Goal: Find specific page/section: Locate a particular part of the current website

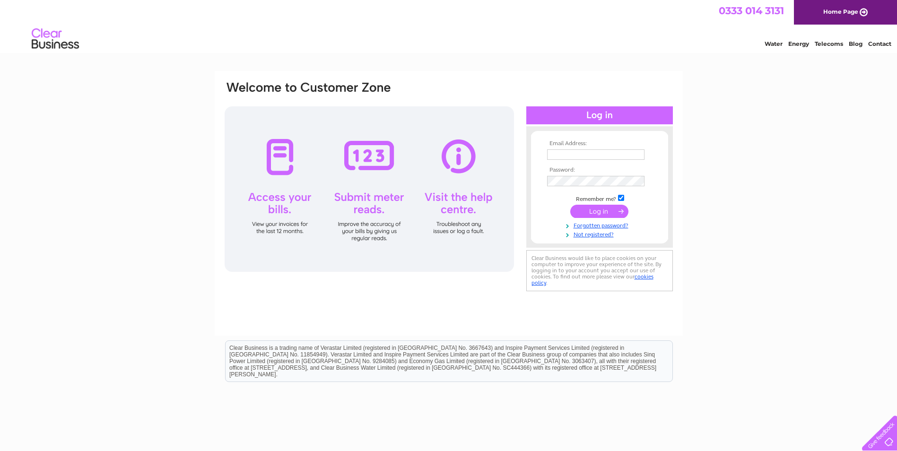
type input "[EMAIL_ADDRESS][DOMAIN_NAME]"
click at [284, 167] on div at bounding box center [369, 188] width 289 height 165
click at [598, 209] on input "submit" at bounding box center [599, 211] width 58 height 13
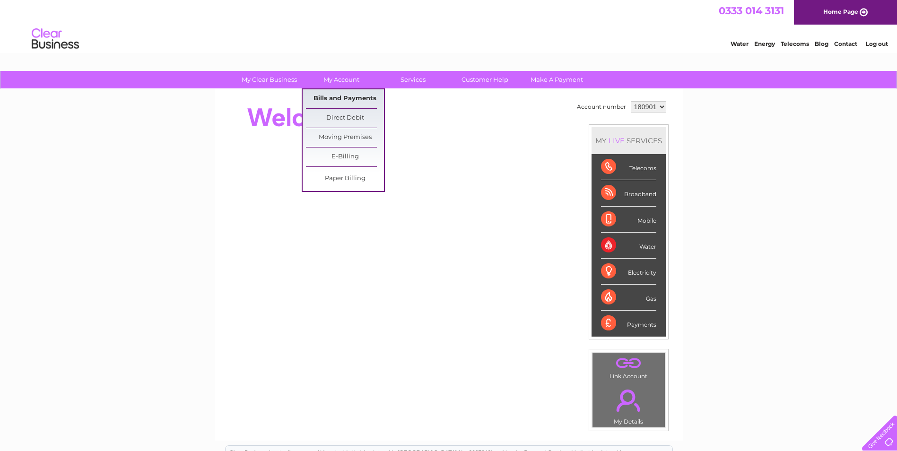
click at [337, 94] on link "Bills and Payments" at bounding box center [345, 98] width 78 height 19
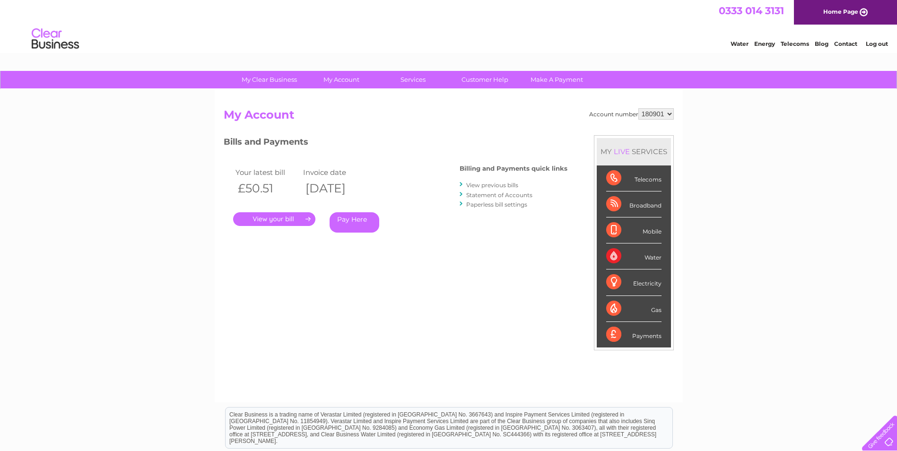
click at [269, 215] on link "." at bounding box center [274, 219] width 82 height 14
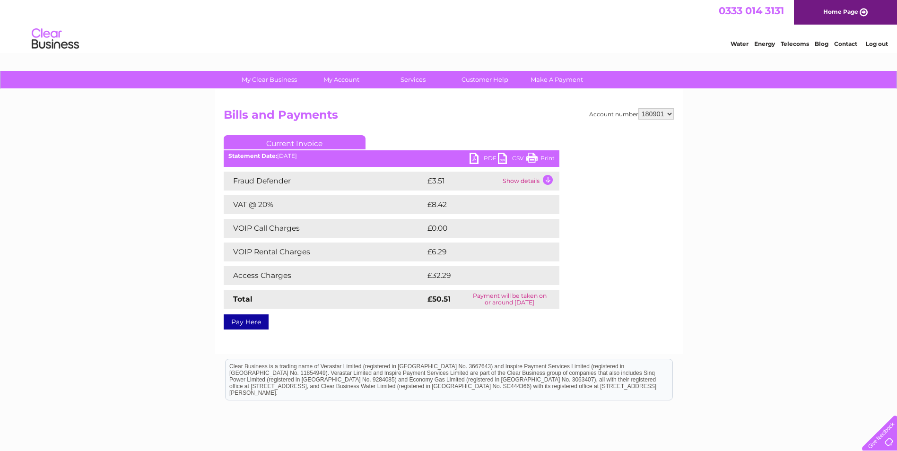
click at [531, 153] on link "Print" at bounding box center [540, 160] width 28 height 14
